Goal: Task Accomplishment & Management: Use online tool/utility

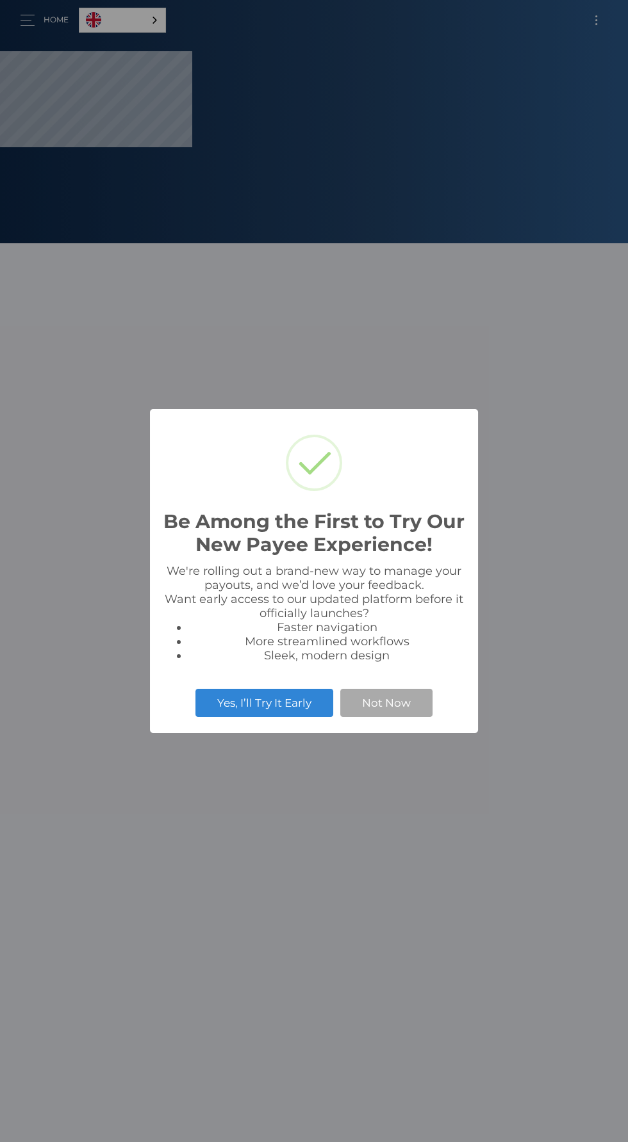
select select
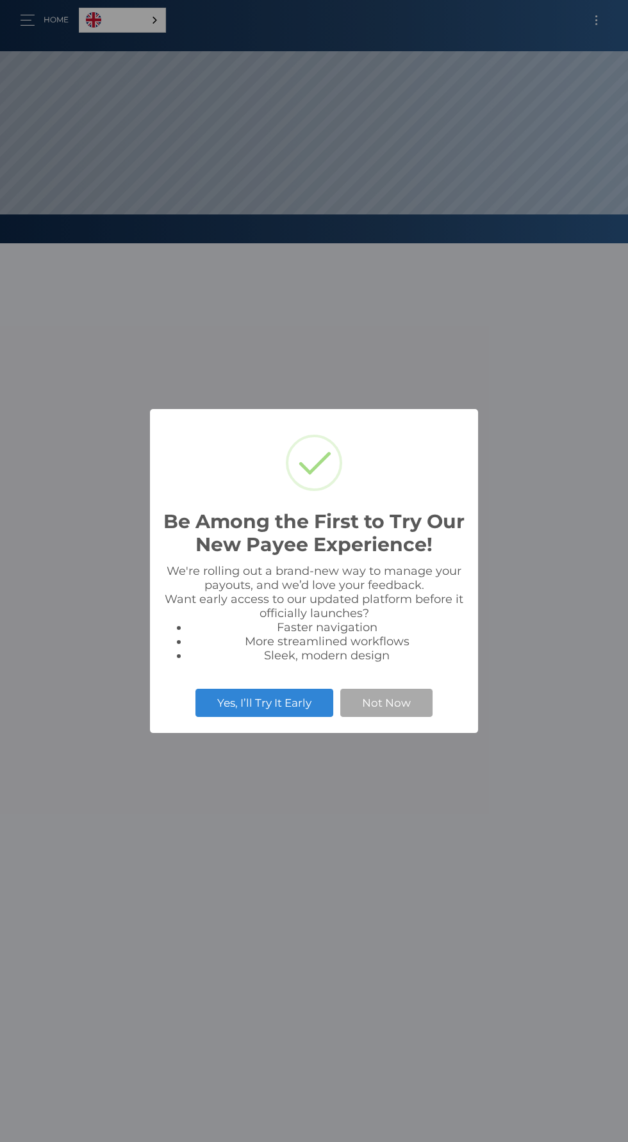
scroll to position [243, 627]
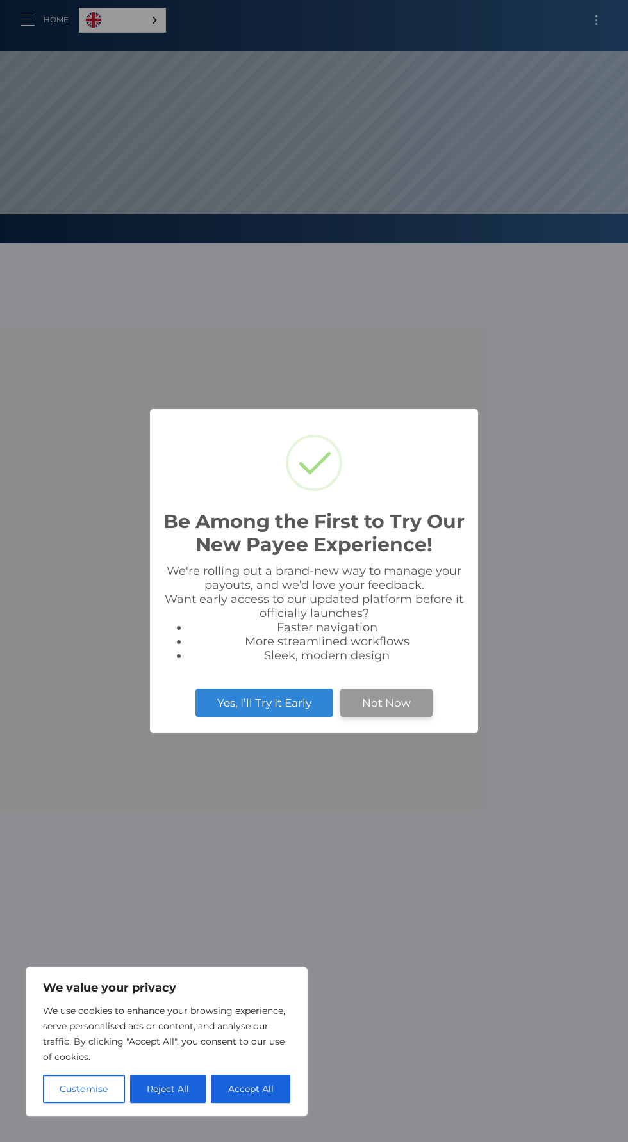
click at [412, 694] on button "Not Now" at bounding box center [386, 703] width 92 height 28
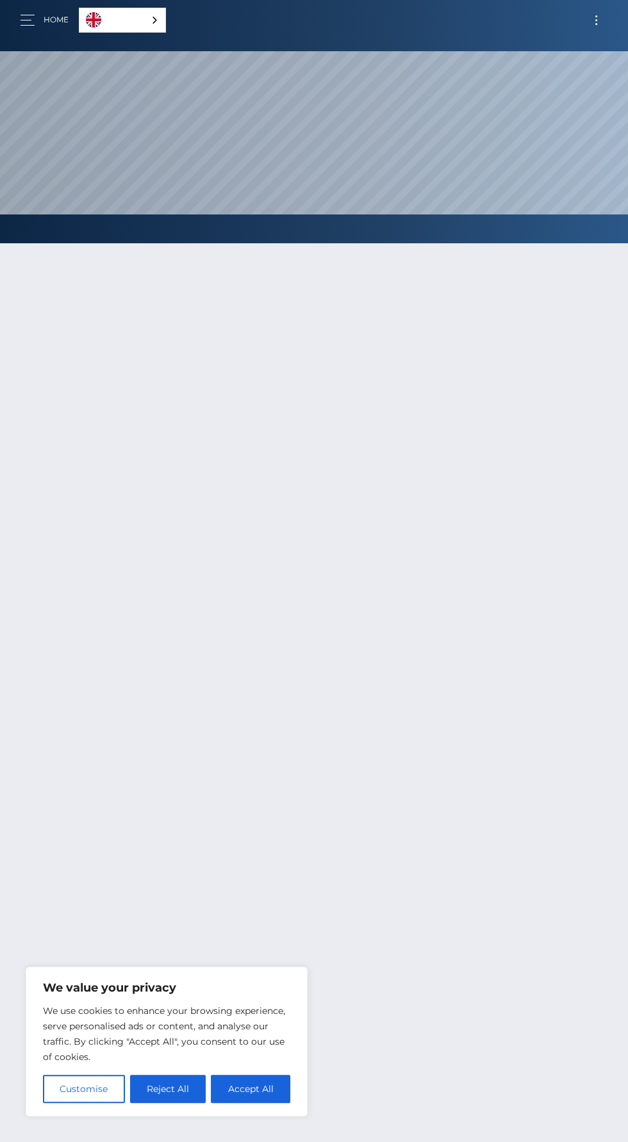
click at [595, 23] on span "Toggle navigation" at bounding box center [596, 24] width 2 height 2
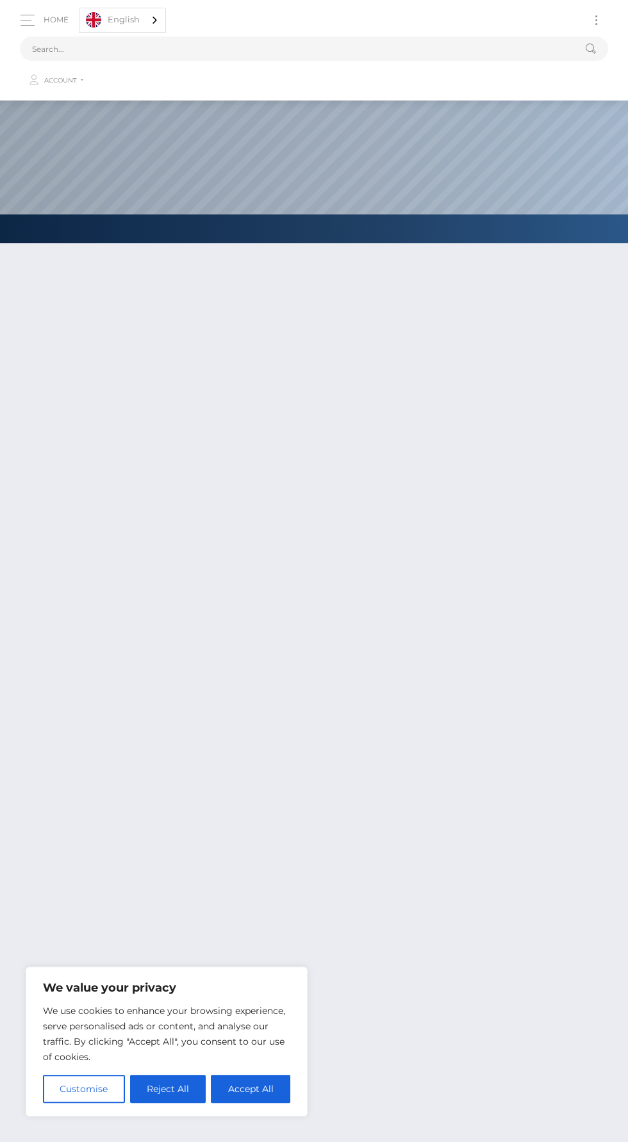
click at [496, 793] on div at bounding box center [314, 756] width 628 height 1064
click at [42, 49] on input "text" at bounding box center [302, 48] width 565 height 24
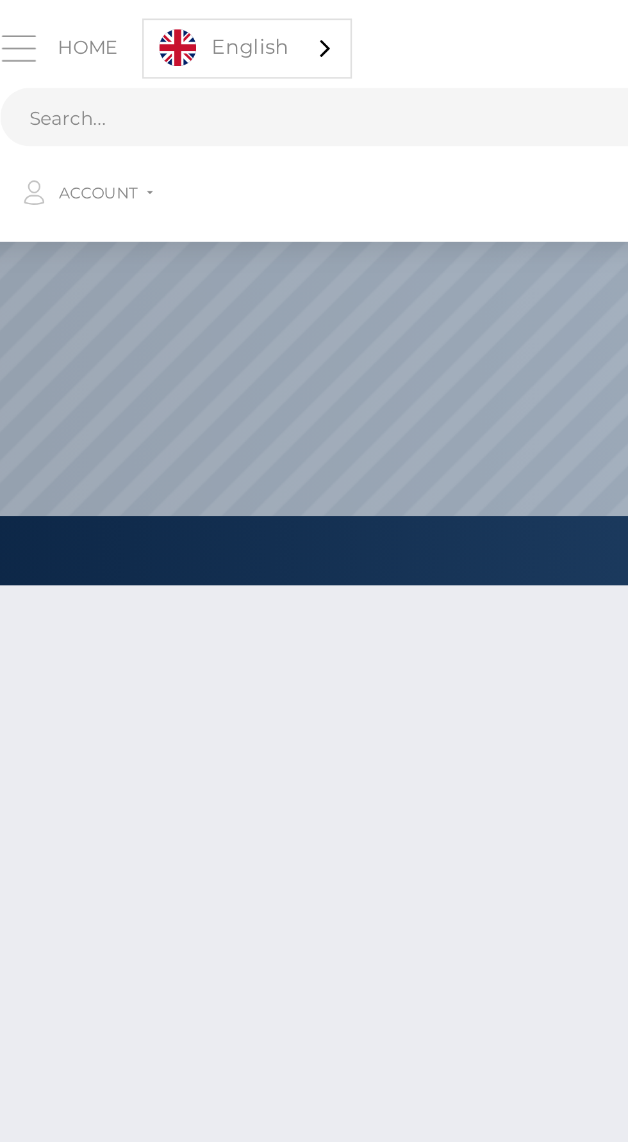
click at [39, 17] on button "button" at bounding box center [32, 20] width 24 height 17
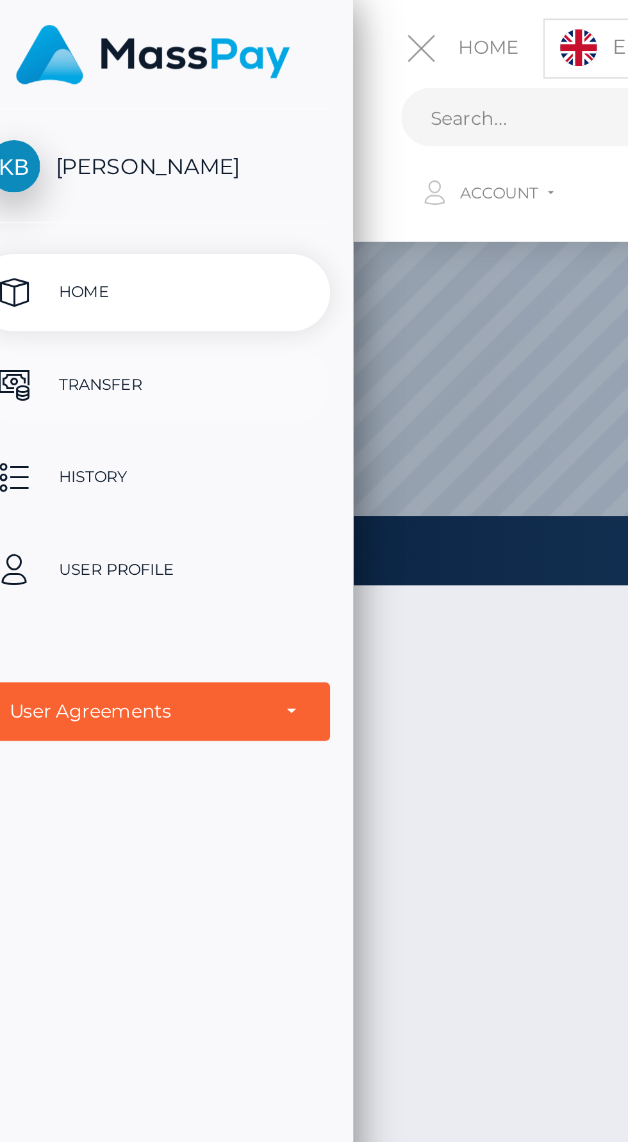
click at [47, 171] on link "Transfer" at bounding box center [83, 160] width 147 height 32
